Goal: Task Accomplishment & Management: Use online tool/utility

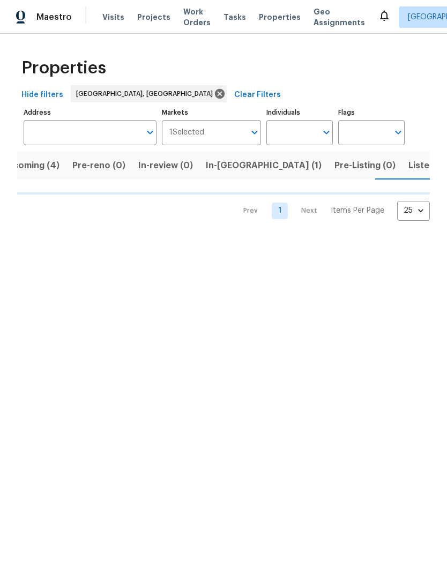
scroll to position [0, 23]
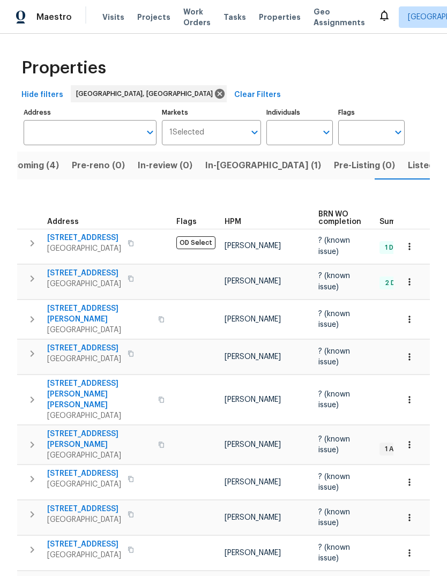
click at [84, 235] on span "437 El Llano Ln NW" at bounding box center [84, 238] width 74 height 11
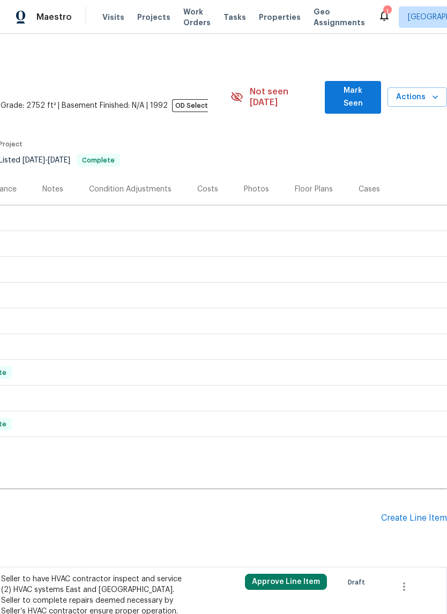
scroll to position [0, 159]
click at [344, 91] on span "Mark Seen" at bounding box center [354, 97] width 40 height 26
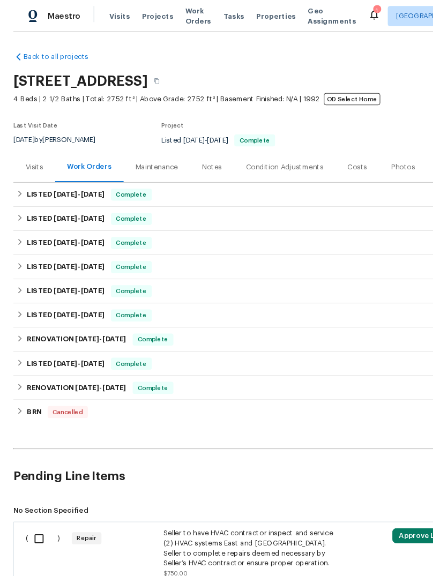
scroll to position [0, 0]
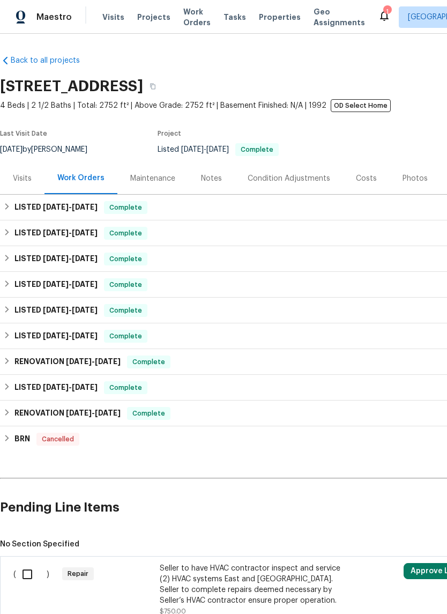
click at [378, 20] on icon at bounding box center [384, 15] width 13 height 13
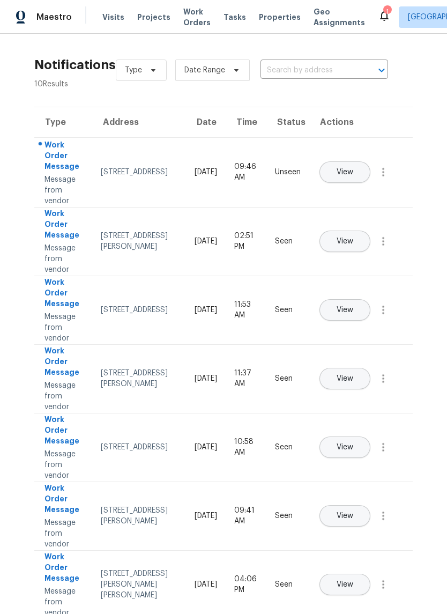
click at [353, 168] on span "View" at bounding box center [345, 172] width 17 height 8
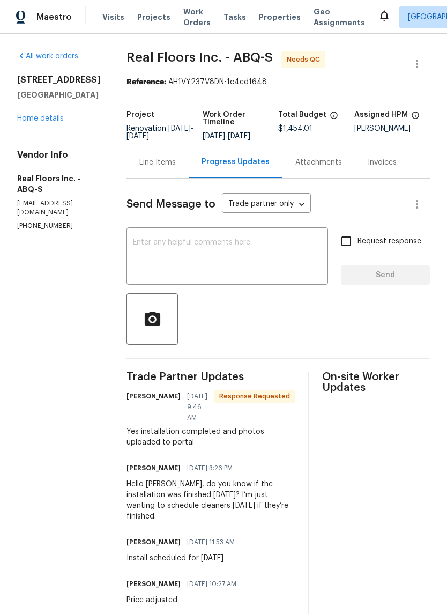
click at [172, 263] on textarea at bounding box center [227, 258] width 189 height 38
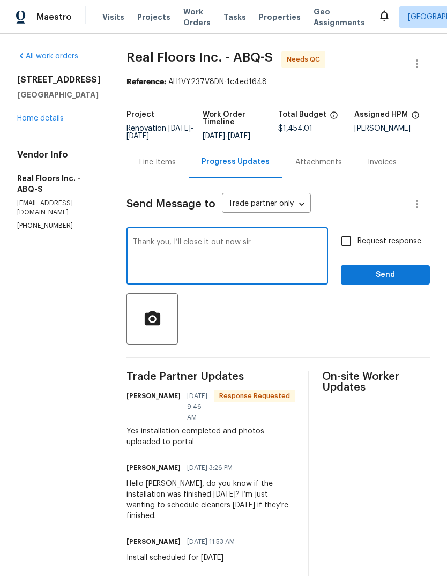
type textarea "Thank you, I’ll close it out now sir"
click at [393, 282] on span "Send" at bounding box center [386, 275] width 72 height 13
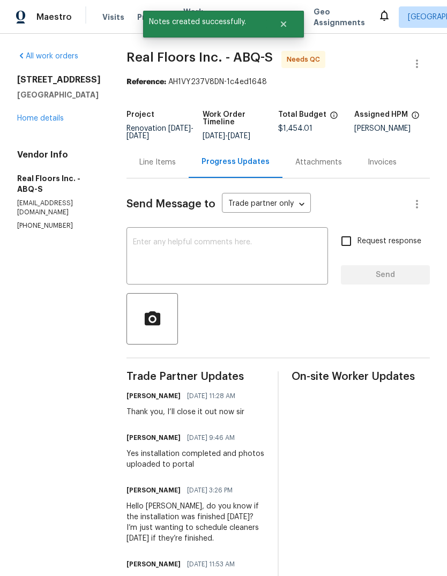
click at [154, 168] on div "Line Items" at bounding box center [157, 162] width 36 height 11
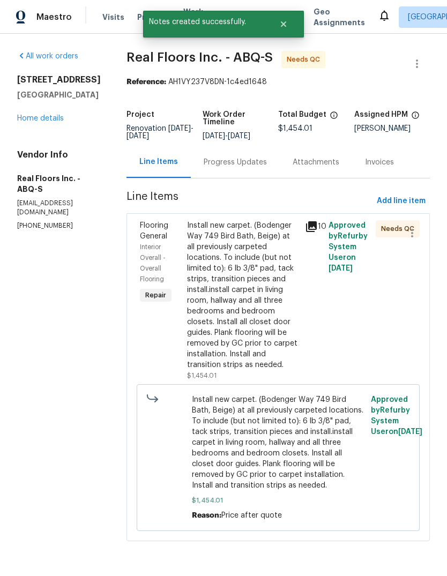
click at [259, 328] on div "Install new carpet. (Bodenger Way 749 Bird Bath, Beige) at all previously carpe…" at bounding box center [243, 295] width 112 height 150
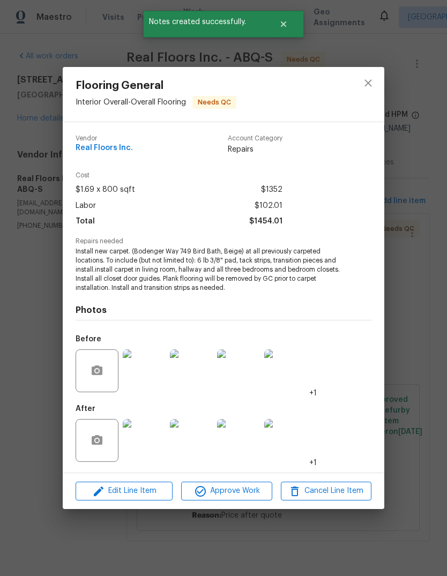
click at [144, 445] on img at bounding box center [144, 440] width 43 height 43
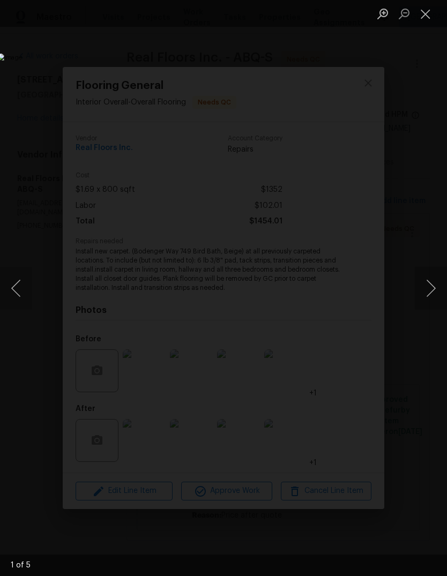
click at [430, 286] on button "Next image" at bounding box center [431, 288] width 32 height 43
click at [432, 284] on button "Next image" at bounding box center [431, 288] width 32 height 43
click at [431, 283] on button "Next image" at bounding box center [431, 288] width 32 height 43
click at [432, 287] on button "Next image" at bounding box center [431, 288] width 32 height 43
click at [433, 284] on button "Next image" at bounding box center [431, 288] width 32 height 43
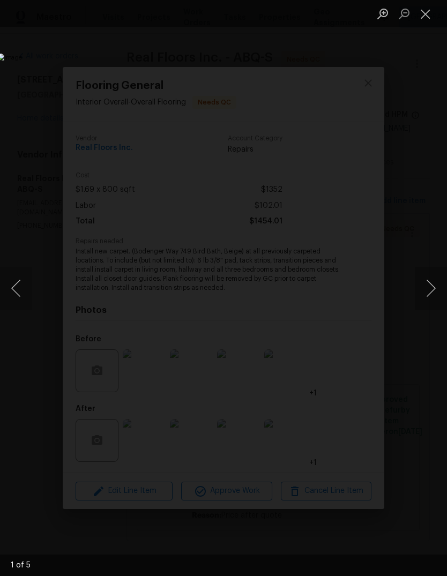
click at [432, 284] on button "Next image" at bounding box center [431, 288] width 32 height 43
click at [433, 283] on button "Next image" at bounding box center [431, 288] width 32 height 43
click at [427, 11] on button "Close lightbox" at bounding box center [425, 13] width 21 height 19
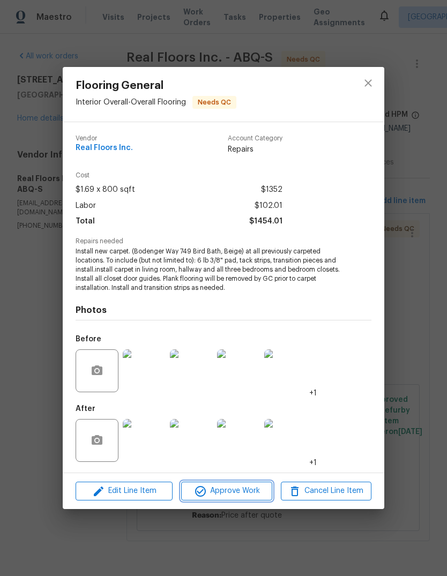
click at [238, 489] on span "Approve Work" at bounding box center [226, 491] width 84 height 13
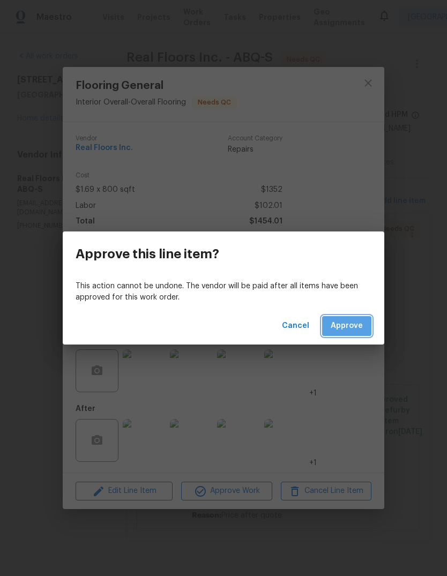
click at [357, 324] on span "Approve" at bounding box center [347, 326] width 32 height 13
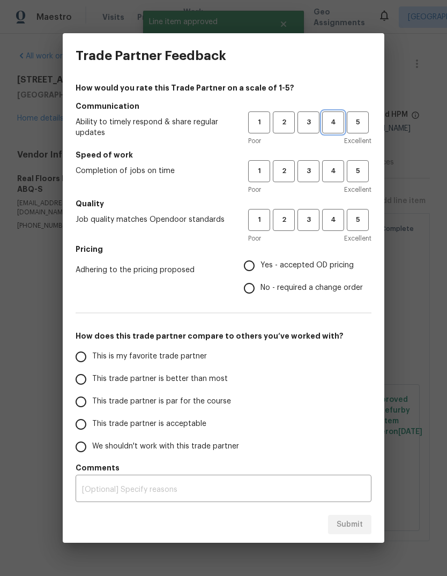
click at [326, 122] on span "4" at bounding box center [333, 122] width 20 height 12
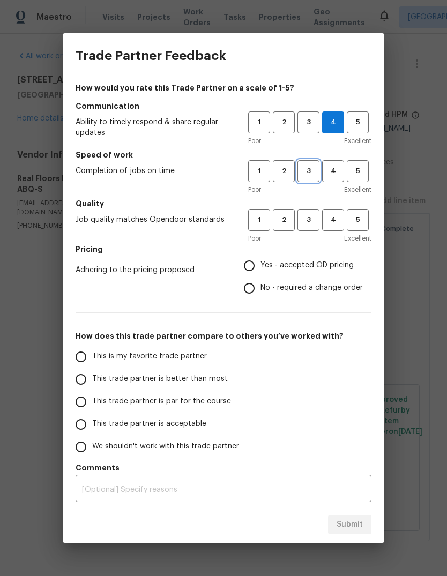
click at [308, 168] on span "3" at bounding box center [309, 171] width 20 height 12
click at [306, 219] on span "3" at bounding box center [309, 220] width 20 height 12
click at [251, 266] on input "Yes - accepted OD pricing" at bounding box center [249, 266] width 23 height 23
radio input "true"
click at [73, 379] on input "This trade partner is better than most" at bounding box center [81, 379] width 23 height 23
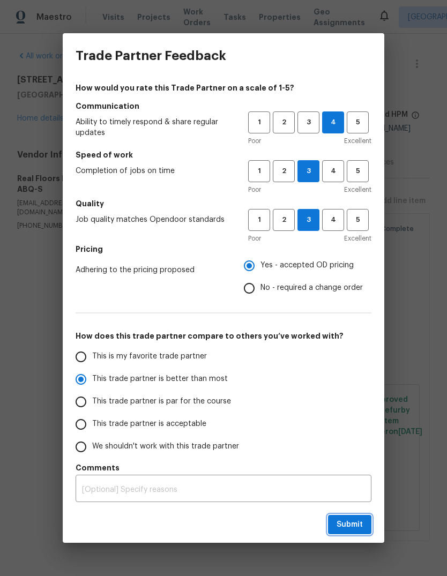
click at [353, 529] on span "Submit" at bounding box center [350, 525] width 26 height 13
radio input "true"
